Goal: Transaction & Acquisition: Obtain resource

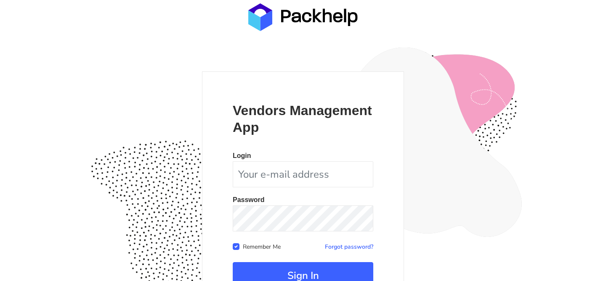
scroll to position [82, 0]
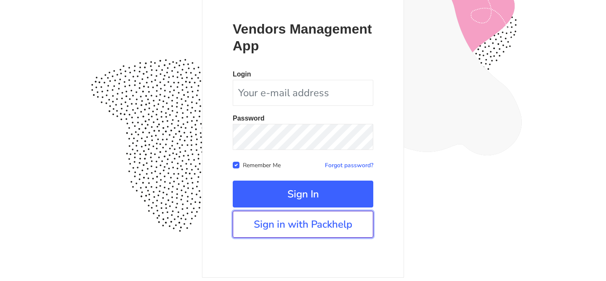
click at [288, 225] on link "Sign in with Packhelp" at bounding box center [303, 224] width 140 height 27
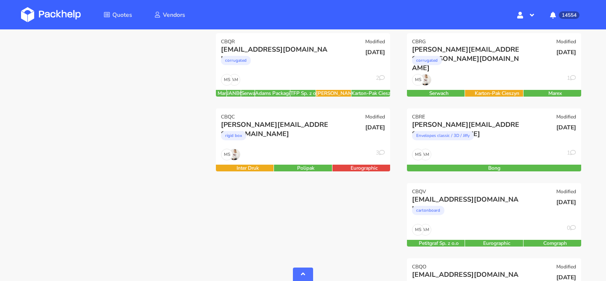
scroll to position [320, 0]
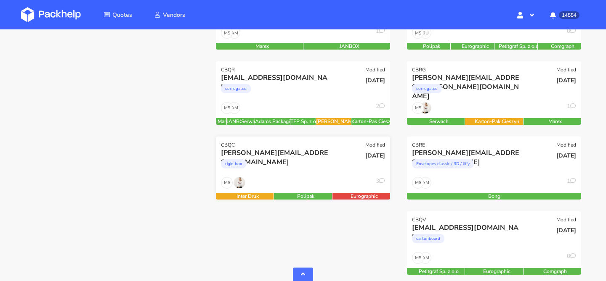
click at [321, 164] on div "rigid box" at bounding box center [276, 166] width 111 height 17
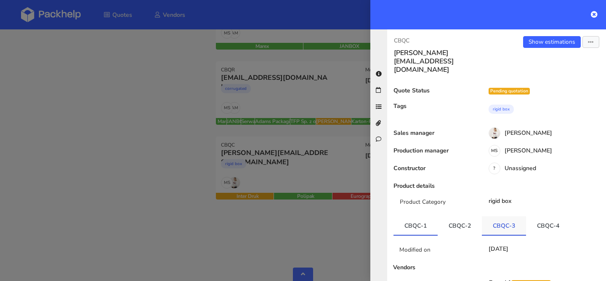
click at [495, 217] on link "CBQC-3" at bounding box center [504, 226] width 44 height 19
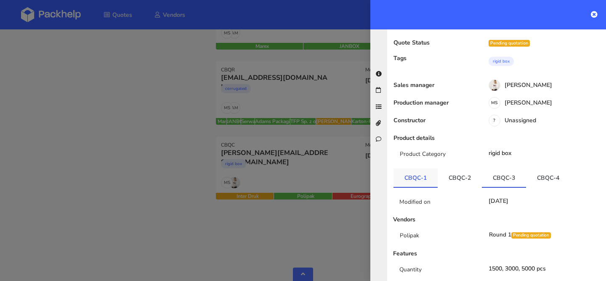
scroll to position [50, 0]
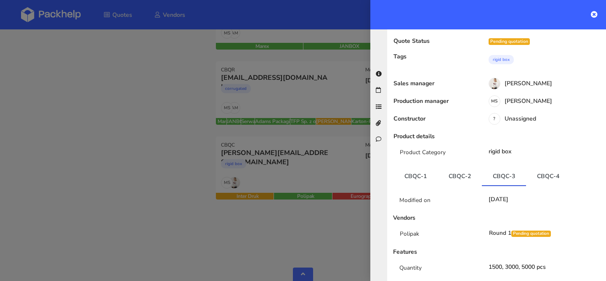
click at [297, 102] on div at bounding box center [303, 140] width 606 height 281
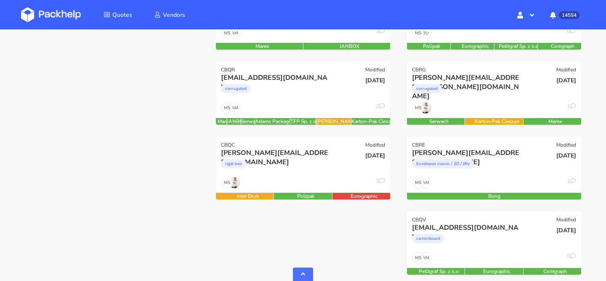
click at [297, 102] on div "[EMAIL_ADDRESS][DOMAIN_NAME] corrugated" at bounding box center [273, 87] width 117 height 29
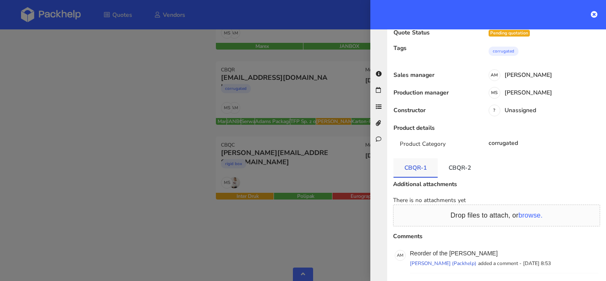
click at [420, 159] on link "CBQR-1" at bounding box center [415, 168] width 44 height 19
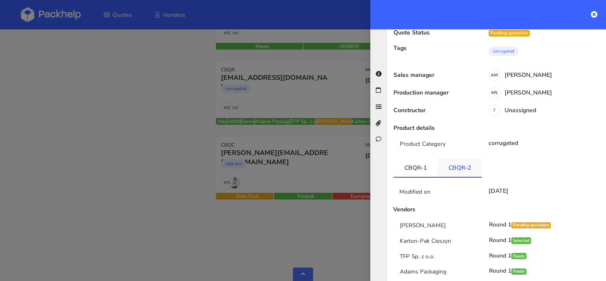
click at [450, 159] on link "CBQR-2" at bounding box center [459, 168] width 44 height 19
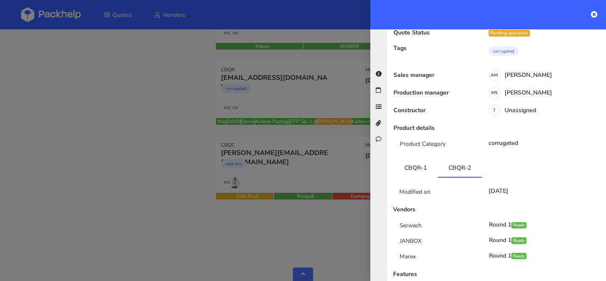
scroll to position [0, 0]
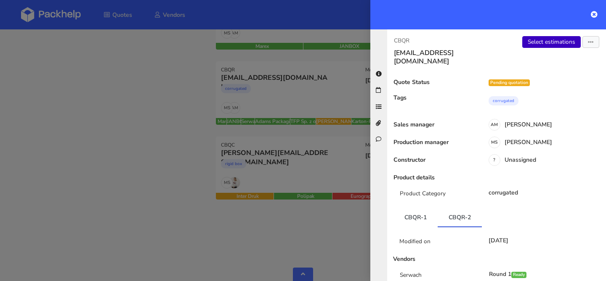
click at [548, 43] on link "Select estimations" at bounding box center [551, 42] width 58 height 12
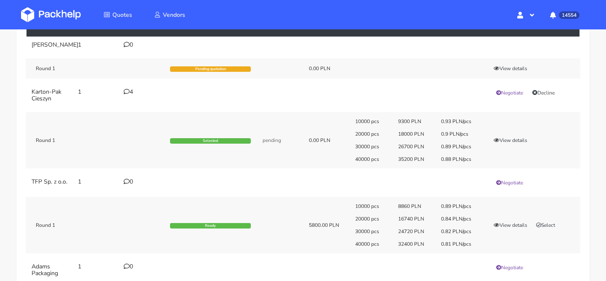
scroll to position [31, 0]
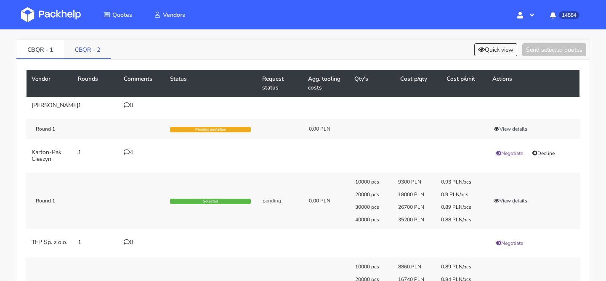
click at [99, 49] on link "CBQR - 2" at bounding box center [87, 49] width 47 height 19
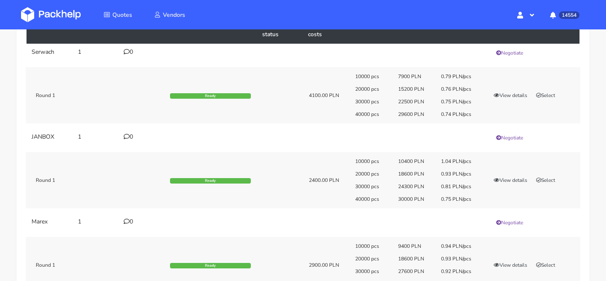
scroll to position [0, 0]
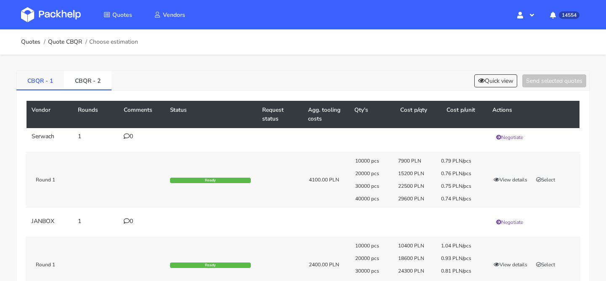
click at [51, 82] on link "CBQR - 1" at bounding box center [40, 80] width 48 height 19
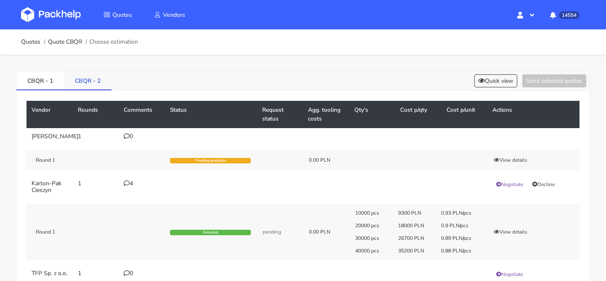
click at [90, 78] on link "CBQR - 2" at bounding box center [88, 80] width 48 height 19
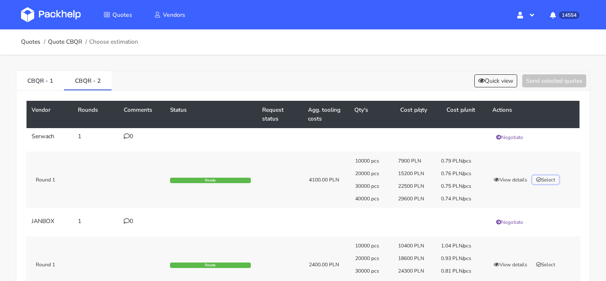
click at [554, 179] on button "Select" at bounding box center [545, 180] width 26 height 8
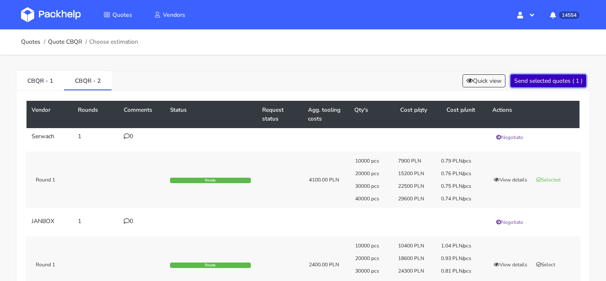
click at [546, 86] on button "Send selected quotes ( 1 )" at bounding box center [548, 80] width 76 height 13
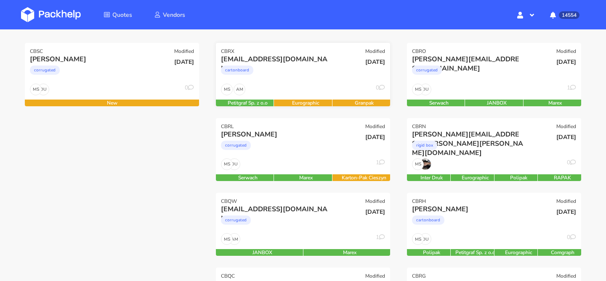
scroll to position [95, 0]
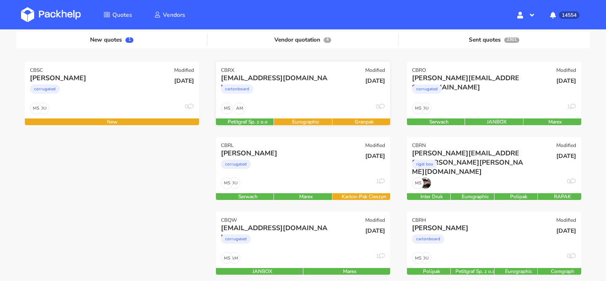
click at [306, 107] on div "AM MS 0" at bounding box center [303, 111] width 174 height 16
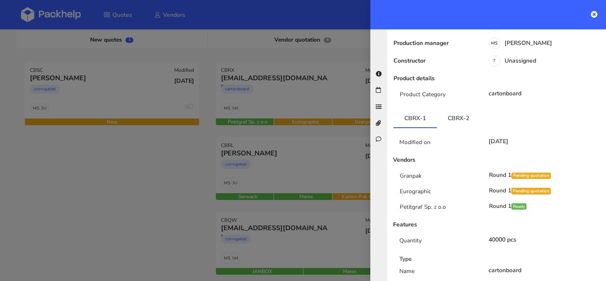
scroll to position [109, 0]
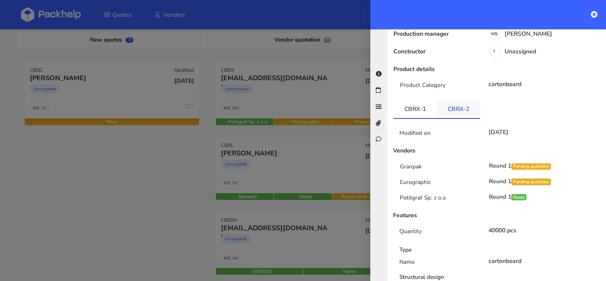
click at [453, 103] on link "CBRX-2" at bounding box center [458, 109] width 43 height 19
click at [327, 170] on div at bounding box center [303, 140] width 606 height 281
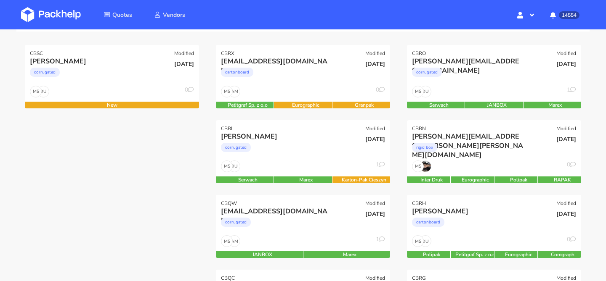
scroll to position [112, 0]
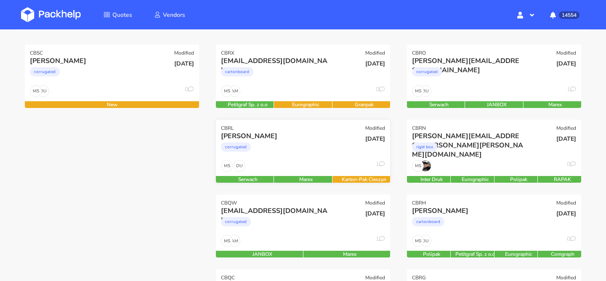
click at [326, 163] on div "DU MS 1" at bounding box center [303, 168] width 174 height 16
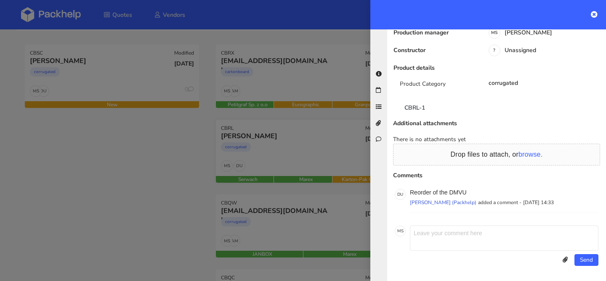
scroll to position [101, 0]
click at [422, 111] on link "CBRL-1" at bounding box center [414, 107] width 42 height 19
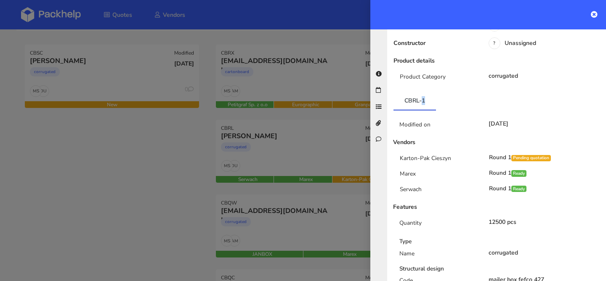
click at [349, 164] on div at bounding box center [303, 140] width 606 height 281
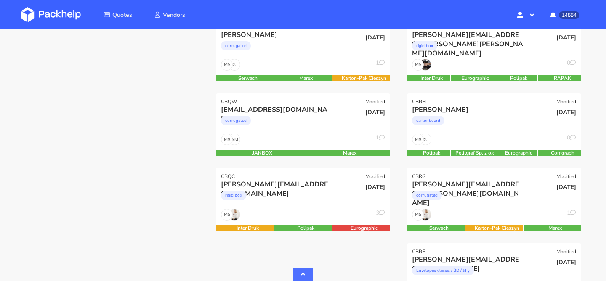
scroll to position [234, 0]
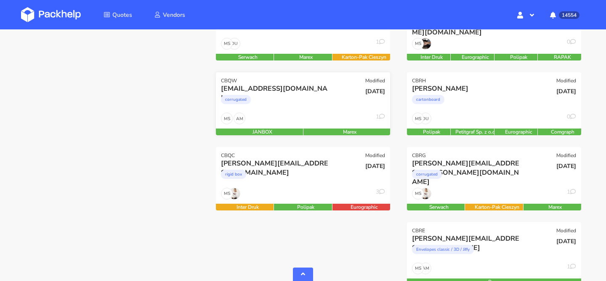
click at [299, 127] on div "AM MS 1" at bounding box center [303, 121] width 174 height 16
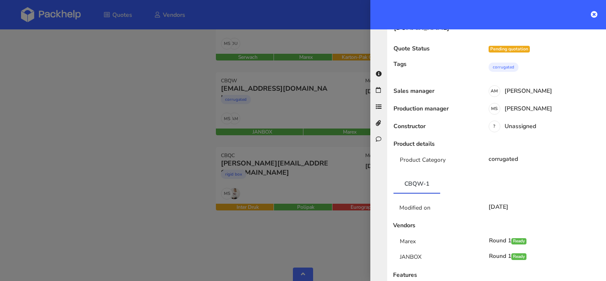
scroll to position [0, 0]
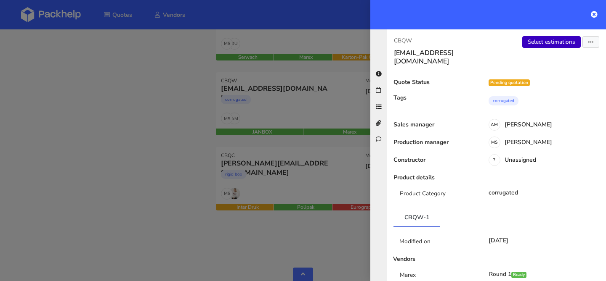
click at [539, 46] on link "Select estimations" at bounding box center [551, 42] width 58 height 12
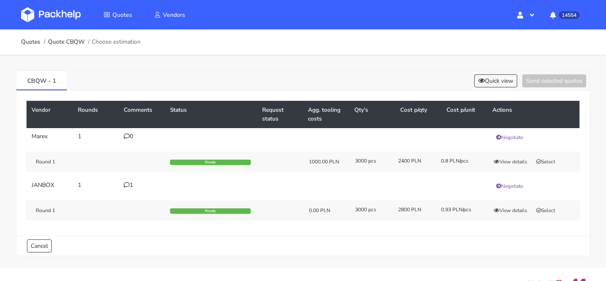
click at [124, 185] on icon at bounding box center [127, 185] width 6 height 6
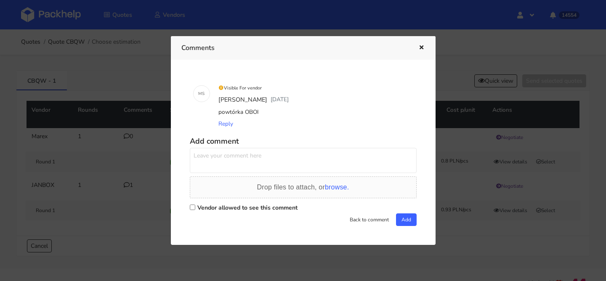
click at [124, 185] on div at bounding box center [303, 140] width 606 height 281
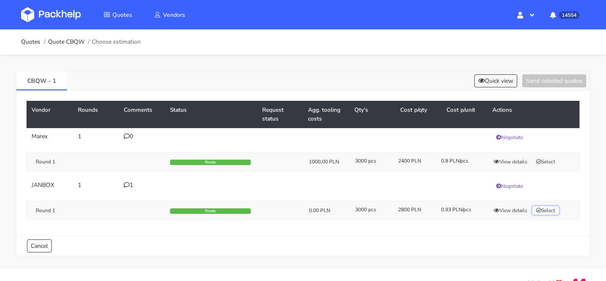
click at [555, 211] on button "Select" at bounding box center [545, 211] width 26 height 8
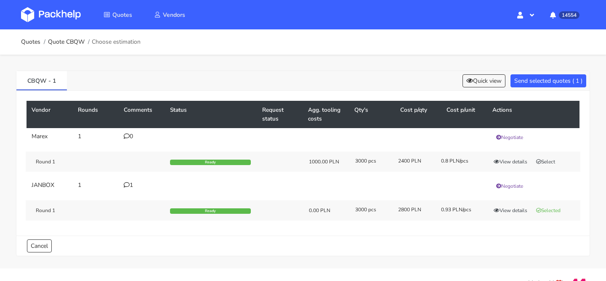
click at [547, 89] on div "CBQW - 1 Quick view Send selected quotes ( 1 )" at bounding box center [302, 81] width 573 height 20
click at [549, 85] on button "Send selected quotes ( 1 )" at bounding box center [548, 80] width 76 height 13
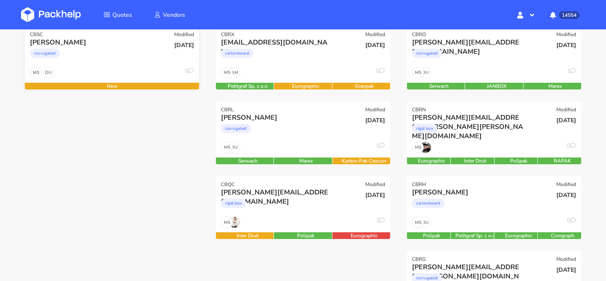
scroll to position [131, 0]
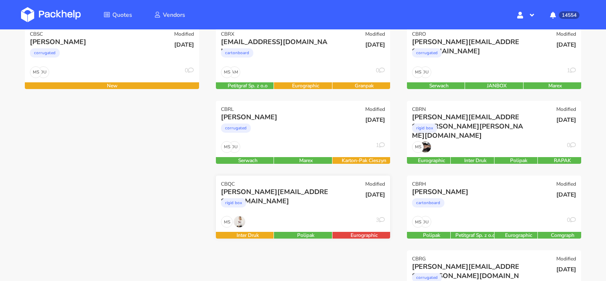
click at [272, 204] on div "rigid box" at bounding box center [276, 205] width 111 height 17
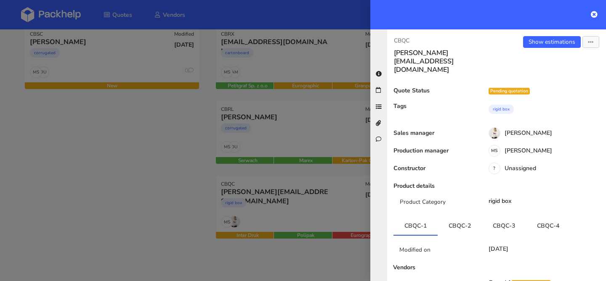
click at [196, 199] on div at bounding box center [303, 140] width 606 height 281
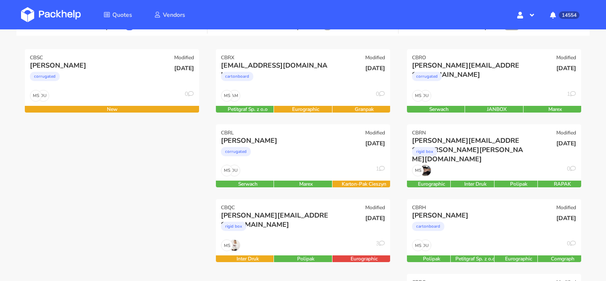
scroll to position [105, 0]
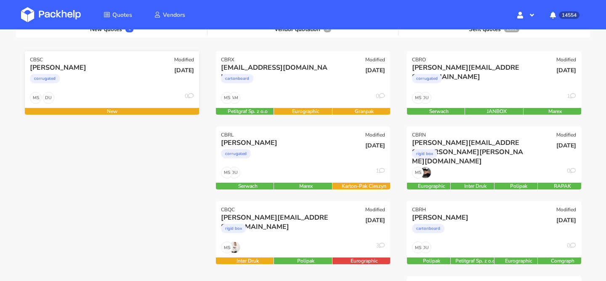
click at [141, 98] on div "DU MS 0" at bounding box center [112, 100] width 174 height 16
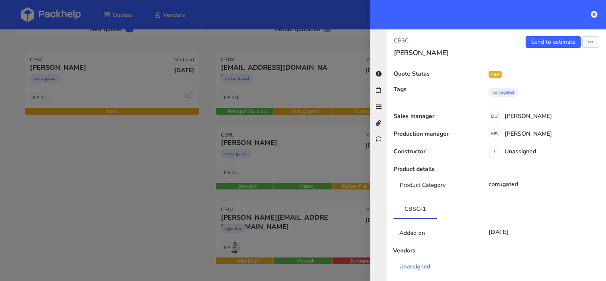
click at [188, 181] on div at bounding box center [303, 140] width 606 height 281
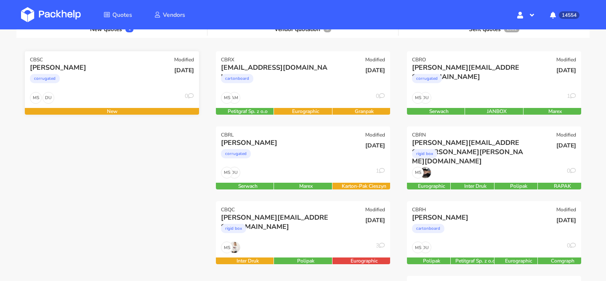
click at [144, 89] on div "[DATE]" at bounding box center [170, 77] width 58 height 29
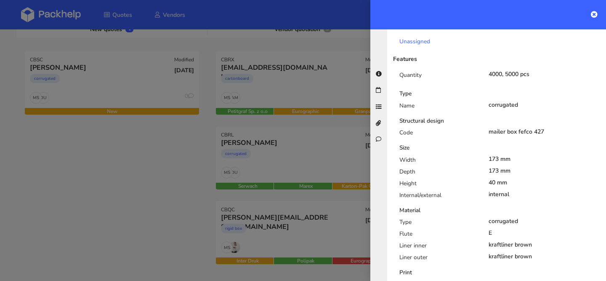
scroll to position [0, 0]
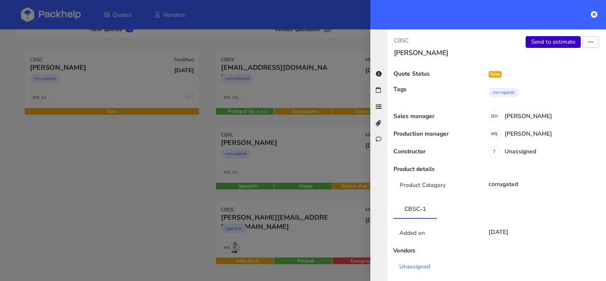
click at [540, 40] on link "Send to estimate" at bounding box center [552, 42] width 55 height 12
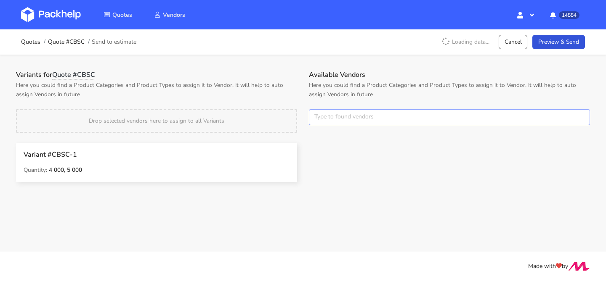
click at [350, 120] on input "text" at bounding box center [449, 117] width 281 height 16
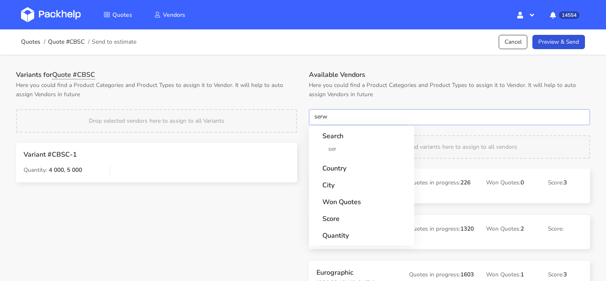
type input "serwa"
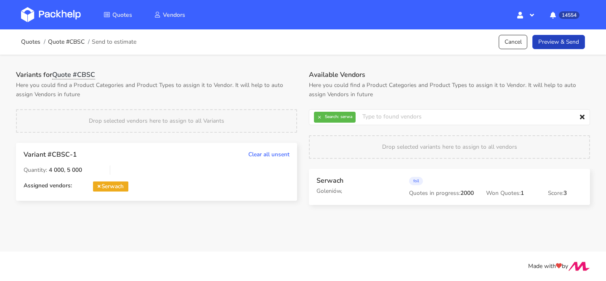
click at [556, 44] on link "Preview & Send" at bounding box center [558, 42] width 53 height 15
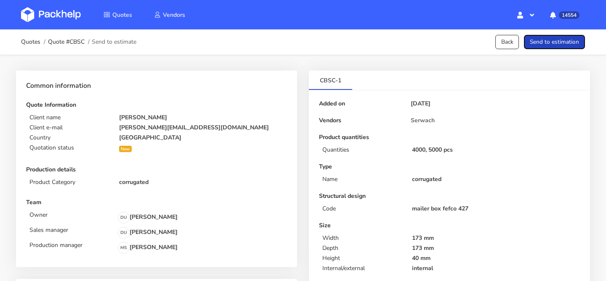
click at [575, 43] on button "Send to estimation" at bounding box center [554, 42] width 61 height 15
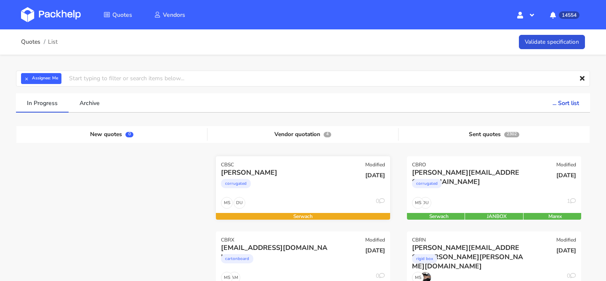
click at [297, 185] on div "corrugated" at bounding box center [276, 185] width 111 height 17
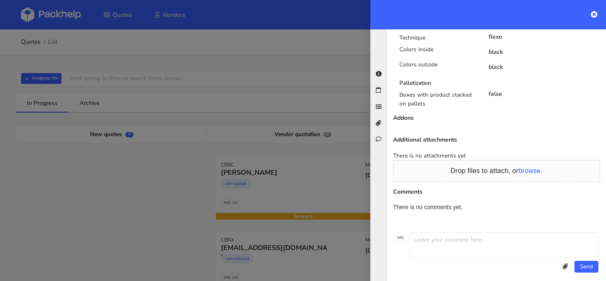
scroll to position [479, 0]
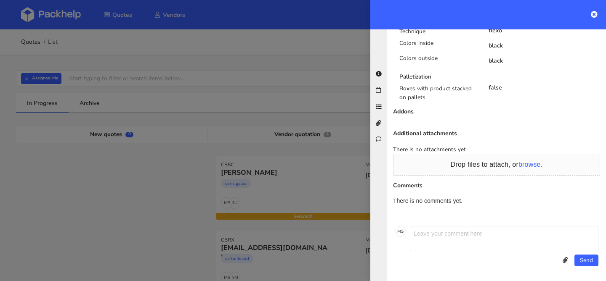
click at [184, 200] on div at bounding box center [303, 140] width 606 height 281
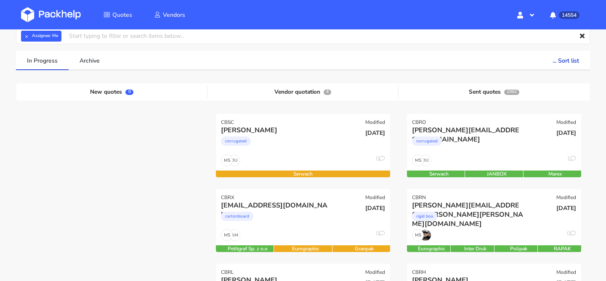
scroll to position [41, 0]
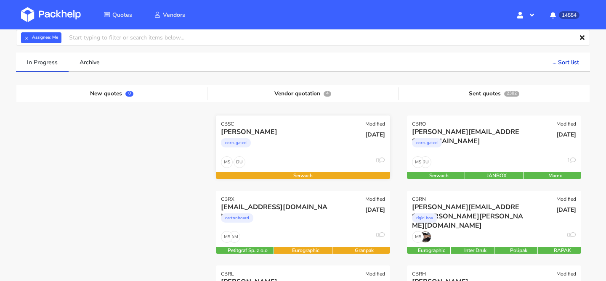
click at [299, 143] on div "corrugated" at bounding box center [276, 145] width 111 height 17
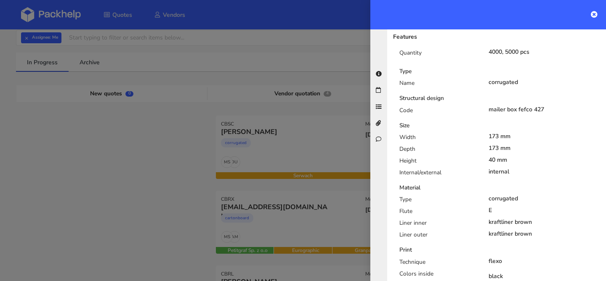
scroll to position [0, 0]
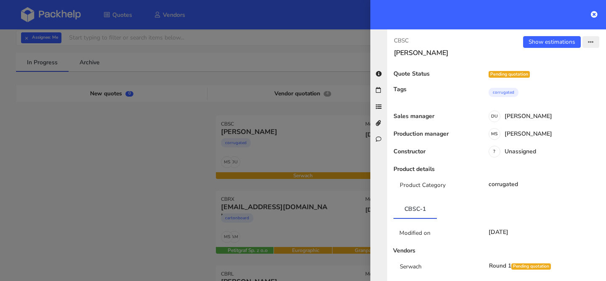
click at [589, 45] on button "button" at bounding box center [590, 42] width 17 height 12
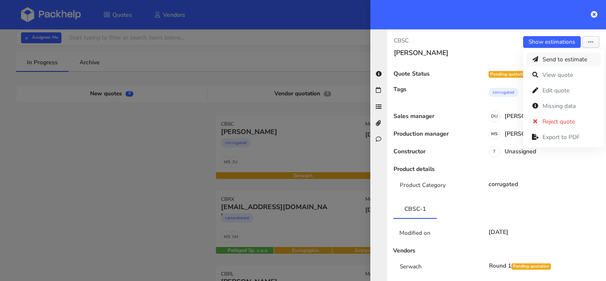
click at [559, 60] on link "Send to estimate" at bounding box center [563, 60] width 74 height 14
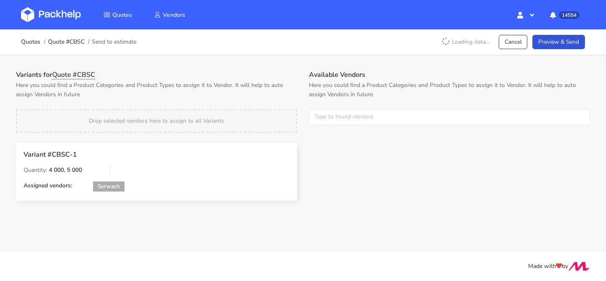
click at [337, 129] on div "Available Vendors Here you could find a Product Categories and Product Types to…" at bounding box center [449, 103] width 293 height 65
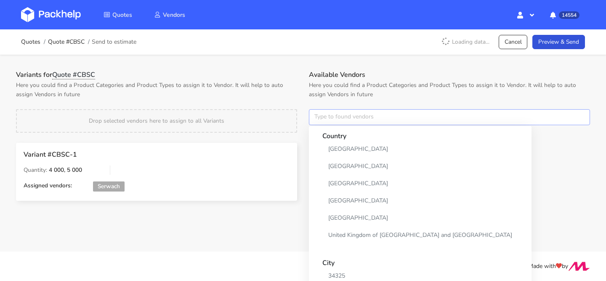
click at [339, 124] on input "text" at bounding box center [449, 117] width 281 height 16
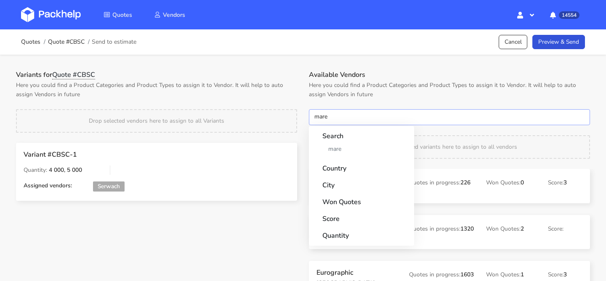
type input "marex"
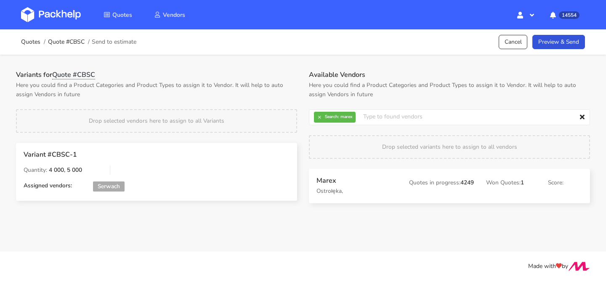
drag, startPoint x: 332, startPoint y: 186, endPoint x: 327, endPoint y: 186, distance: 5.5
click at [321, 115] on button "×" at bounding box center [319, 117] width 11 height 11
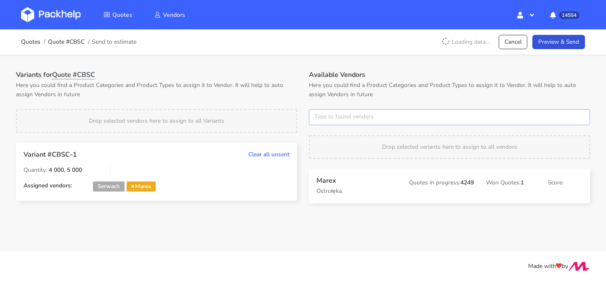
click at [321, 115] on input "text" at bounding box center [449, 117] width 281 height 16
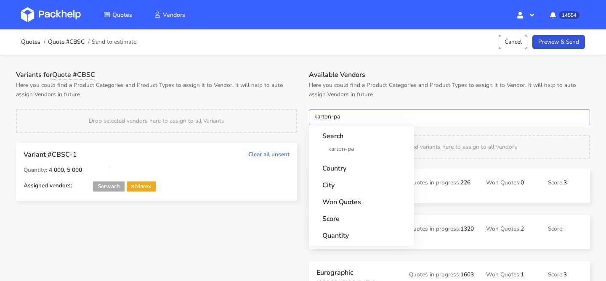
type input "karton-pak"
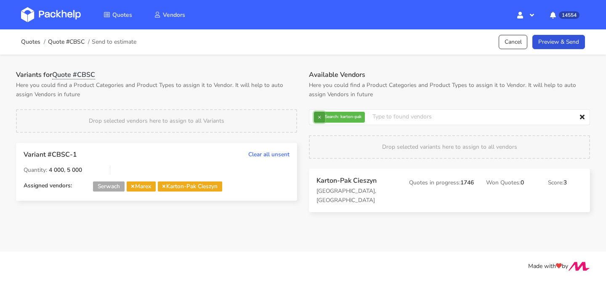
click at [318, 118] on button "×" at bounding box center [319, 117] width 11 height 11
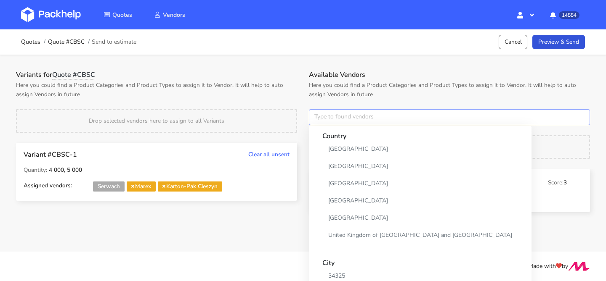
click at [318, 118] on input "text" at bounding box center [449, 117] width 281 height 16
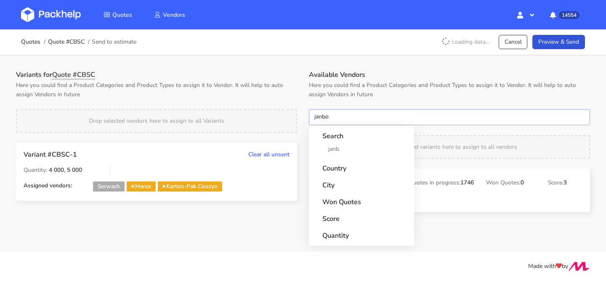
type input "janbox"
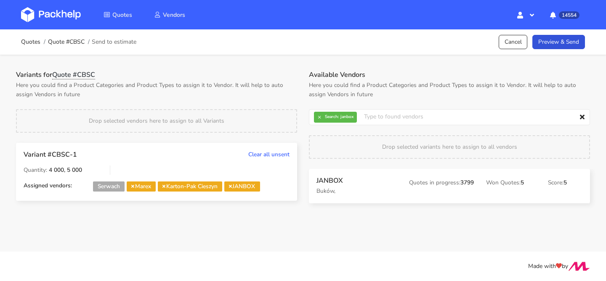
click at [572, 32] on div "Quotes Quote #CBSC Send to estimate Cancel Preview & Send" at bounding box center [303, 41] width 606 height 25
click at [571, 34] on div "Quotes Quote #CBSC Send to estimate Cancel Preview & Send" at bounding box center [303, 42] width 564 height 17
click at [571, 35] on link "Preview & Send" at bounding box center [558, 42] width 53 height 15
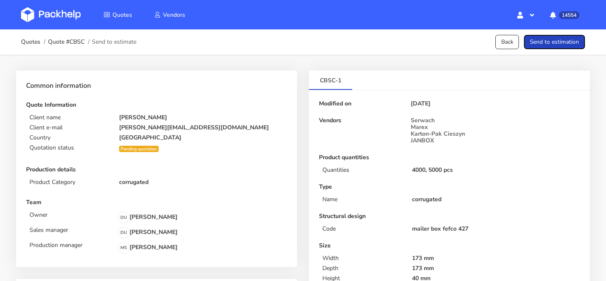
click at [571, 35] on button "Send to estimation" at bounding box center [554, 42] width 61 height 15
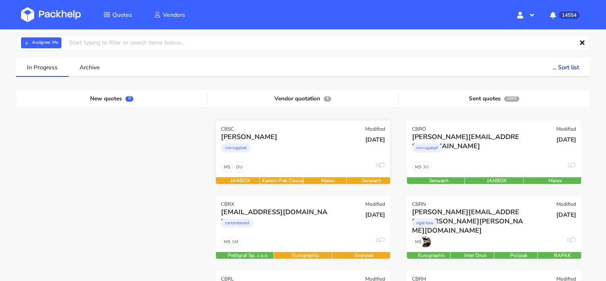
scroll to position [45, 0]
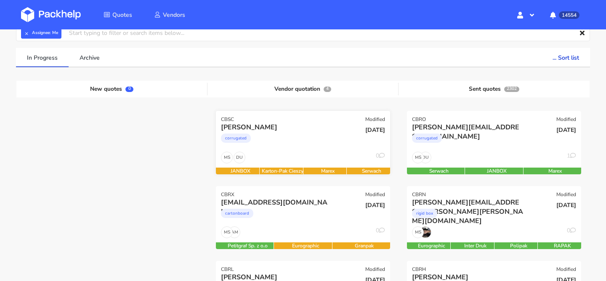
click at [323, 146] on div "corrugated" at bounding box center [276, 140] width 111 height 17
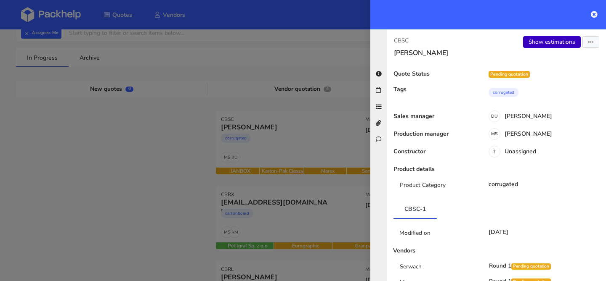
click at [553, 44] on link "Show estimations" at bounding box center [552, 42] width 58 height 12
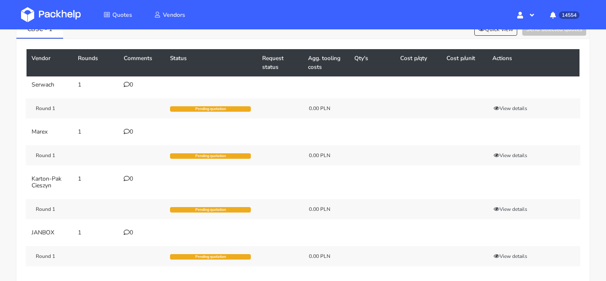
scroll to position [56, 0]
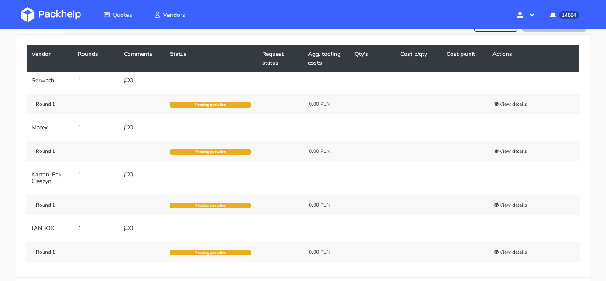
click at [133, 129] on div "0" at bounding box center [142, 127] width 36 height 7
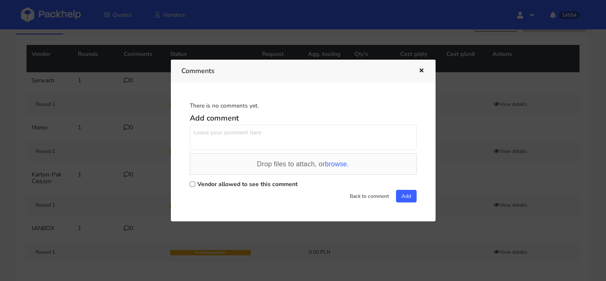
click at [250, 132] on textarea at bounding box center [303, 137] width 227 height 25
click at [253, 140] on textarea "jeśli moq na obustronny kraft jest większe to proszę o ofertę na KL/TL + inform…" at bounding box center [303, 137] width 227 height 25
type textarea "jeśli moq na obustronny kraft jest większe to proszę o ofertę na KL/TL + inform…"
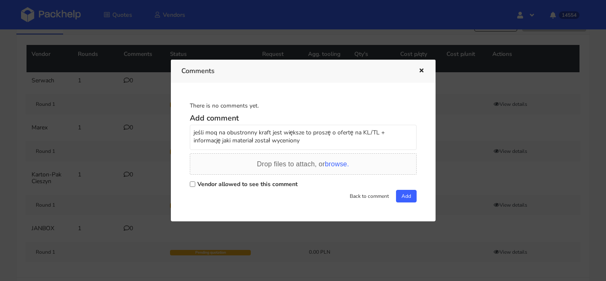
click at [270, 184] on label "Vendor allowed to see this comment" at bounding box center [247, 184] width 100 height 8
click at [195, 184] on input "Vendor allowed to see this comment" at bounding box center [192, 184] width 5 height 5
checkbox input "true"
click at [410, 192] on button "Add" at bounding box center [406, 196] width 21 height 13
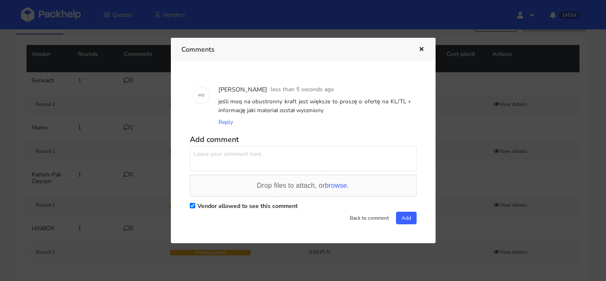
click at [421, 49] on icon "button" at bounding box center [421, 50] width 7 height 6
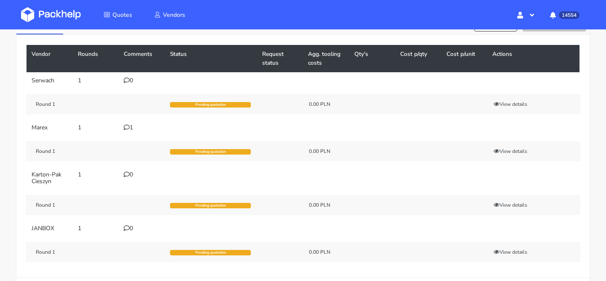
click at [132, 173] on div "0" at bounding box center [142, 175] width 36 height 7
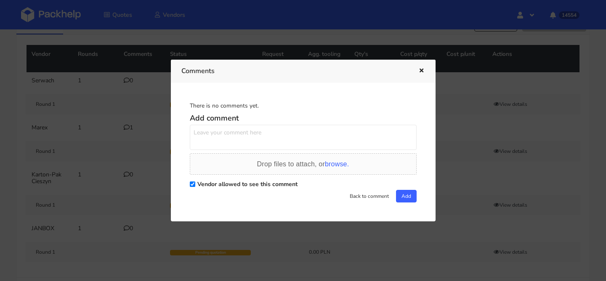
click at [243, 132] on textarea at bounding box center [303, 137] width 227 height 25
paste textarea "jeśli moq na obustronny kraft jest większe to proszę o ofertę na KL/TL + inform…"
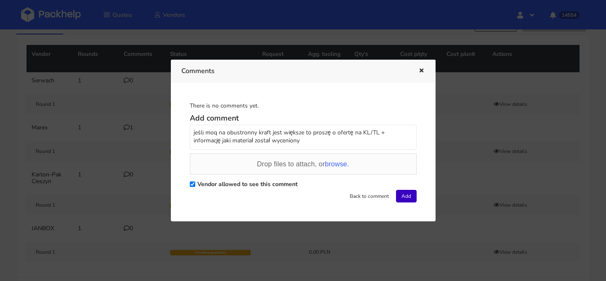
type textarea "jeśli moq na obustronny kraft jest większe to proszę o ofertę na KL/TL + inform…"
click at [406, 196] on button "Add" at bounding box center [406, 196] width 21 height 13
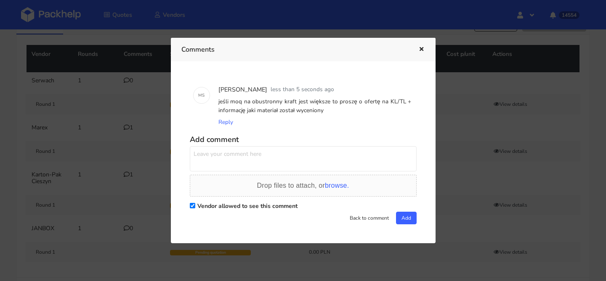
click at [420, 48] on icon "button" at bounding box center [421, 50] width 7 height 6
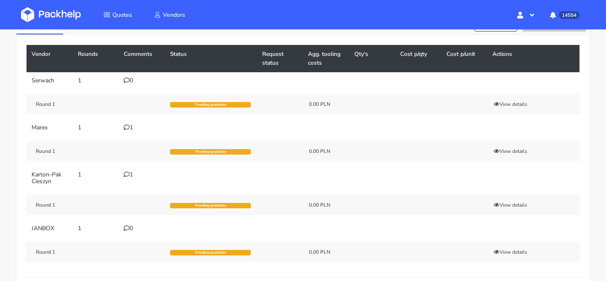
click at [130, 225] on div "0" at bounding box center [142, 228] width 36 height 7
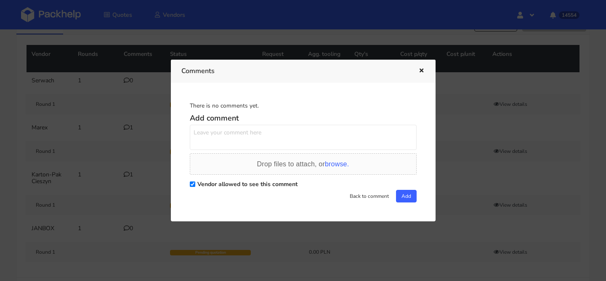
click at [242, 132] on textarea at bounding box center [303, 137] width 227 height 25
paste textarea "jeśli moq na obustronny kraft jest większe to proszę o ofertę na KL/TL + inform…"
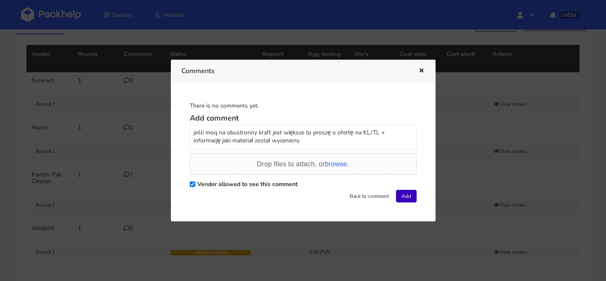
type textarea "jeśli moq na obustronny kraft jest większe to proszę o ofertę na KL/TL + inform…"
click at [405, 196] on button "Add" at bounding box center [406, 196] width 21 height 13
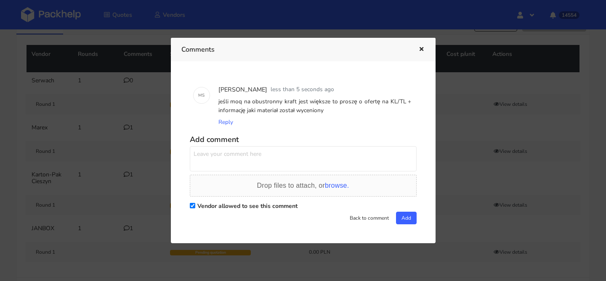
click at [417, 48] on button "button" at bounding box center [420, 49] width 9 height 11
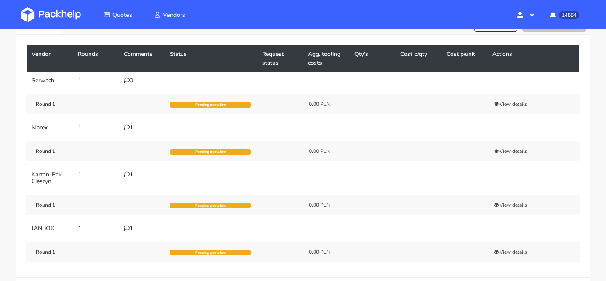
click at [129, 83] on div "0" at bounding box center [142, 80] width 36 height 7
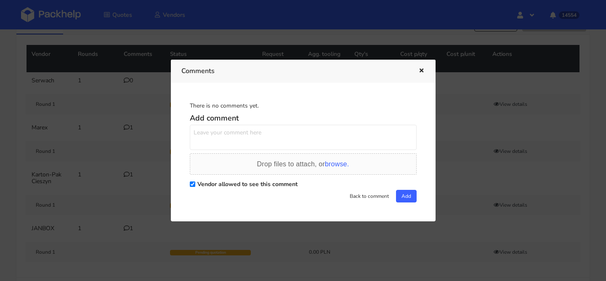
click at [264, 127] on textarea at bounding box center [303, 137] width 227 height 25
paste textarea "jeśli moq na obustronny kraft jest większe to proszę o ofertę na KL/TL + inform…"
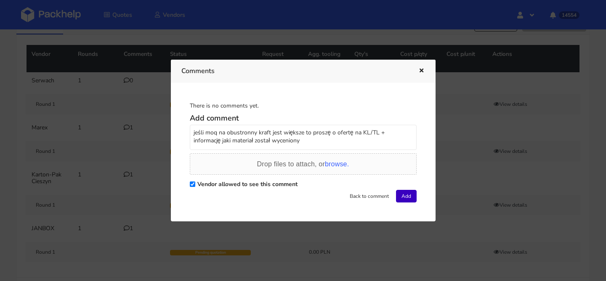
type textarea "jeśli moq na obustronny kraft jest większe to proszę o ofertę na KL/TL + inform…"
click at [406, 195] on button "Add" at bounding box center [406, 196] width 21 height 13
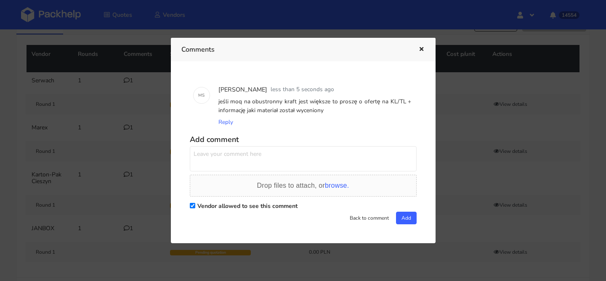
click at [422, 50] on icon "button" at bounding box center [421, 50] width 7 height 6
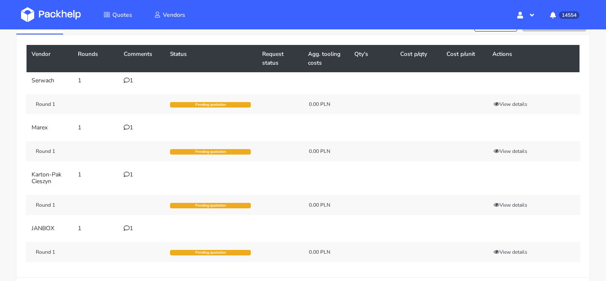
scroll to position [0, 0]
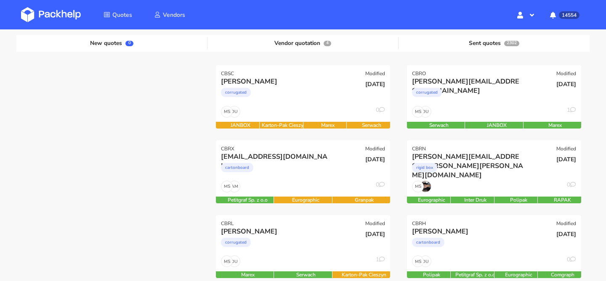
scroll to position [64, 0]
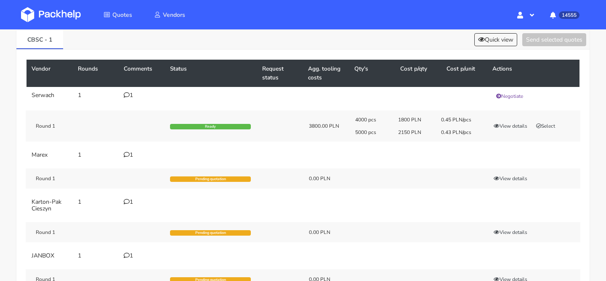
scroll to position [45, 0]
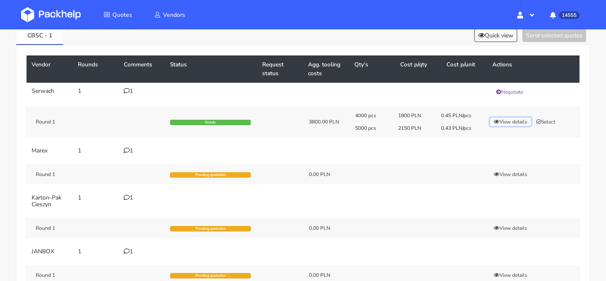
click at [499, 120] on button "View details" at bounding box center [510, 122] width 41 height 8
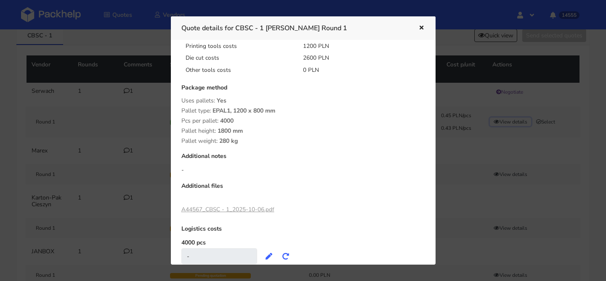
scroll to position [199, 0]
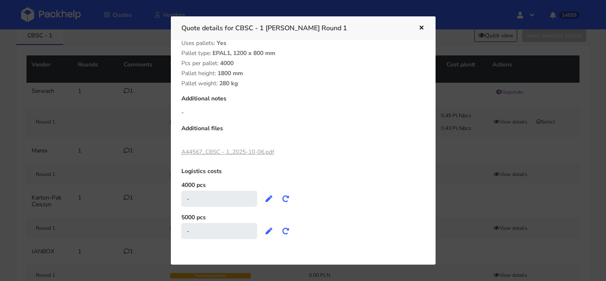
click at [259, 151] on link "A44567_CBSC - 1_2025-10-06.pdf" at bounding box center [227, 152] width 93 height 8
click at [138, 160] on div at bounding box center [303, 140] width 606 height 281
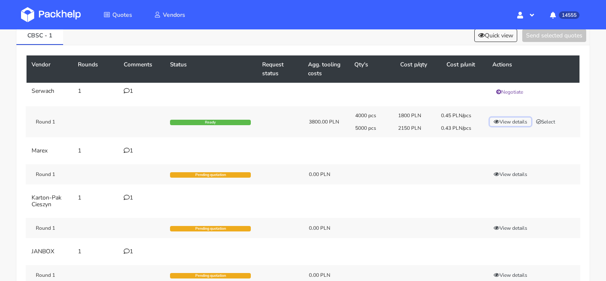
click at [501, 126] on button "View details" at bounding box center [510, 122] width 41 height 8
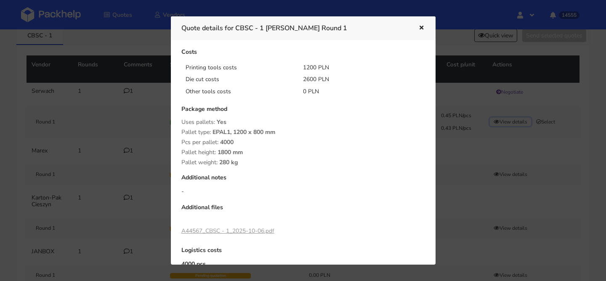
scroll to position [77, 0]
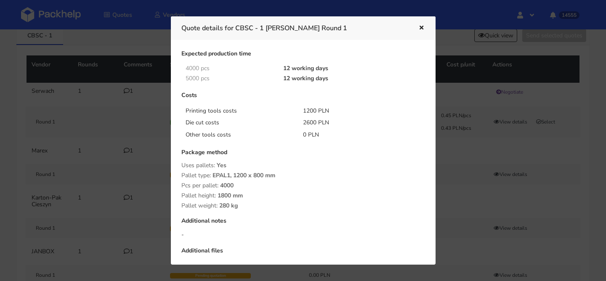
click at [421, 26] on icon "button" at bounding box center [421, 28] width 7 height 6
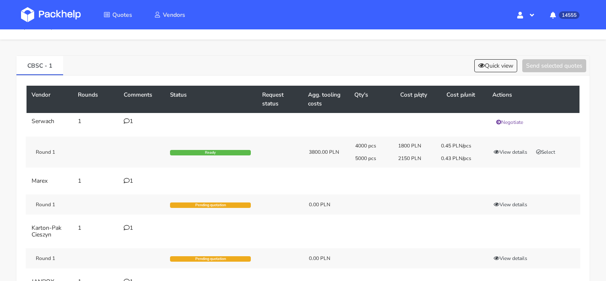
scroll to position [0, 0]
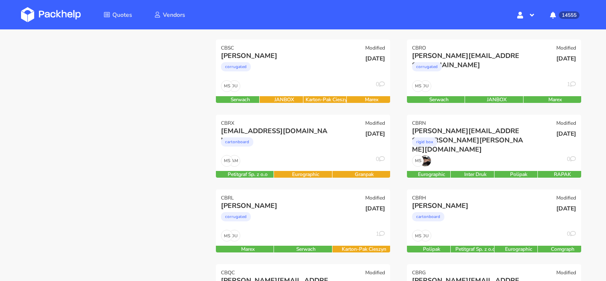
scroll to position [117, 0]
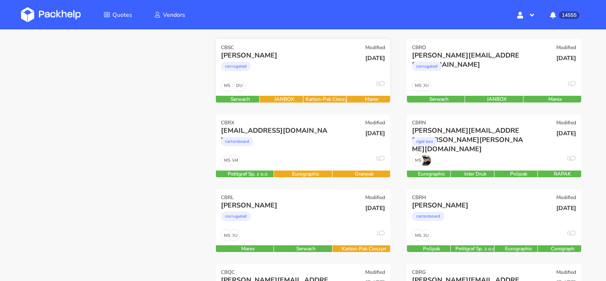
click at [318, 80] on div "DU MS 0" at bounding box center [303, 88] width 174 height 16
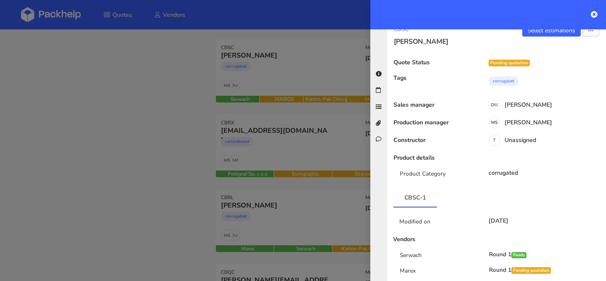
scroll to position [0, 0]
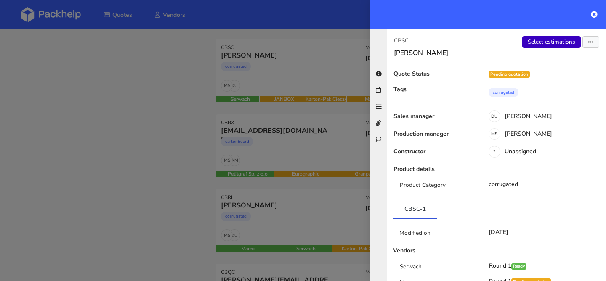
click at [557, 41] on link "Select estimations" at bounding box center [551, 42] width 58 height 12
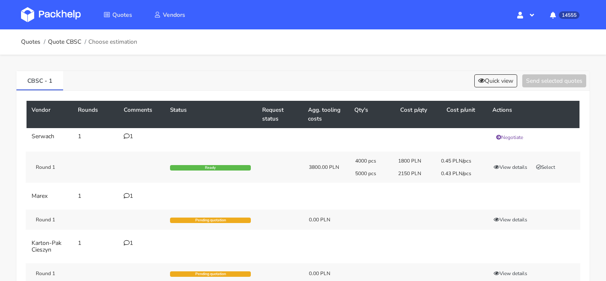
click at [132, 135] on div "1" at bounding box center [142, 136] width 36 height 7
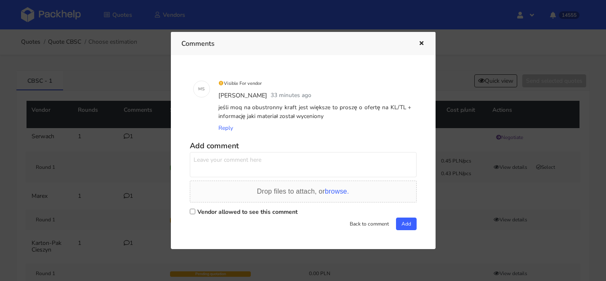
click at [329, 160] on textarea at bounding box center [303, 164] width 227 height 25
type textarea "jakie minimum na obustronny kraft Panie Łukaszu?"
click at [295, 212] on label "Vendor allowed to see this comment" at bounding box center [247, 212] width 100 height 8
click at [195, 212] on input "Vendor allowed to see this comment" at bounding box center [192, 211] width 5 height 5
checkbox input "true"
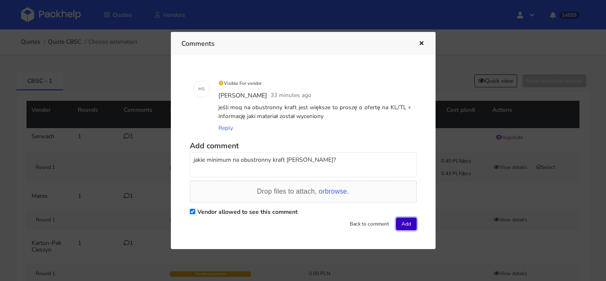
click at [403, 222] on button "Add" at bounding box center [406, 224] width 21 height 13
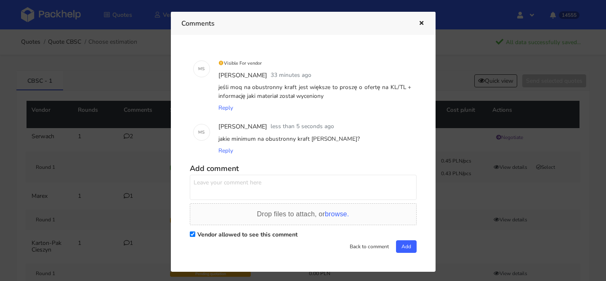
click at [419, 24] on icon "button" at bounding box center [421, 24] width 7 height 6
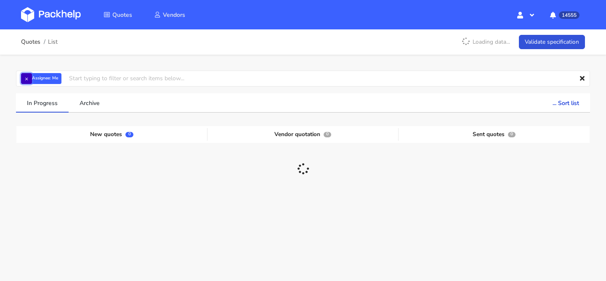
click at [27, 77] on button "×" at bounding box center [26, 78] width 11 height 11
click at [27, 77] on input "text" at bounding box center [303, 79] width 574 height 16
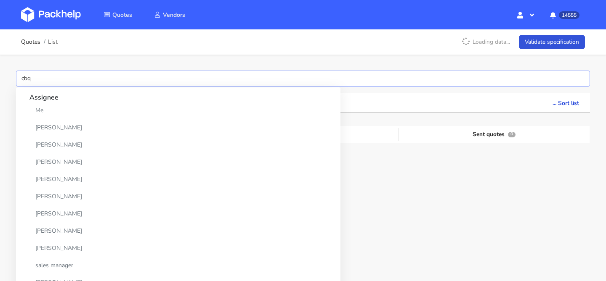
type input "cbqr"
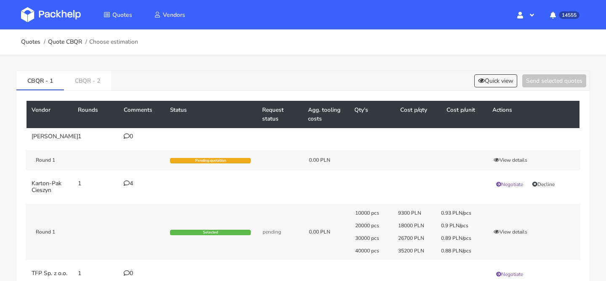
click at [491, 89] on div "CBQR - 1 CBQR - 2 Quick view Send selected quotes" at bounding box center [302, 81] width 573 height 20
click at [493, 85] on button "Quick view" at bounding box center [495, 80] width 43 height 13
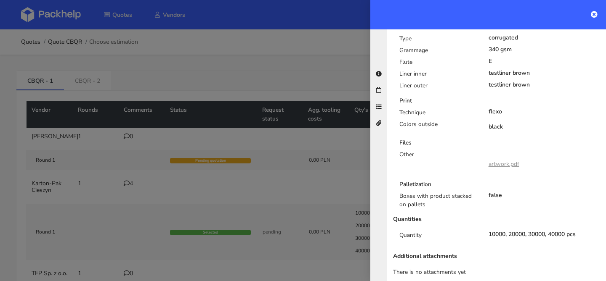
scroll to position [313, 0]
click at [504, 160] on link "artwork.pdf" at bounding box center [503, 164] width 31 height 8
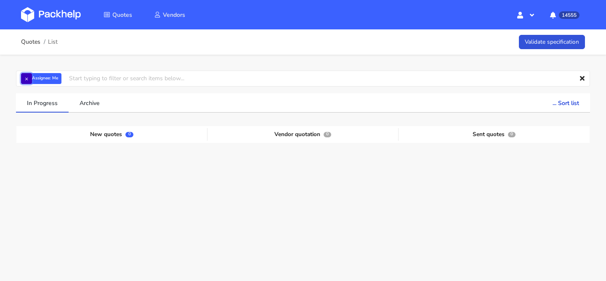
click at [24, 79] on button "×" at bounding box center [26, 78] width 11 height 11
click at [32, 77] on input "text" at bounding box center [303, 79] width 574 height 16
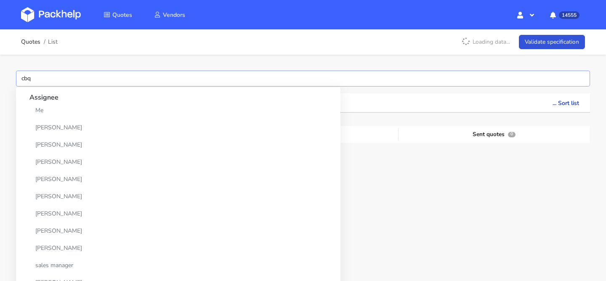
type input "cbqr"
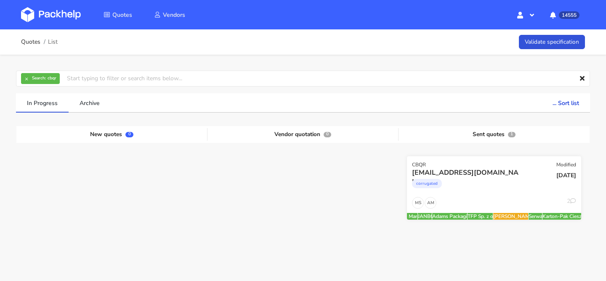
click at [467, 194] on div "corrugated" at bounding box center [467, 185] width 111 height 17
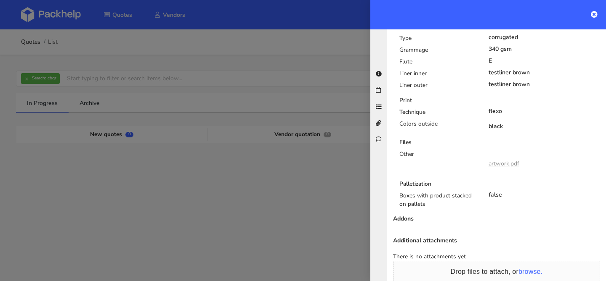
scroll to position [460, 0]
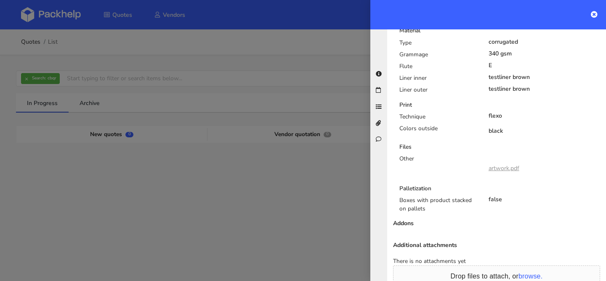
click at [498, 164] on link "artwork.pdf" at bounding box center [503, 168] width 31 height 8
